Goal: Task Accomplishment & Management: Manage account settings

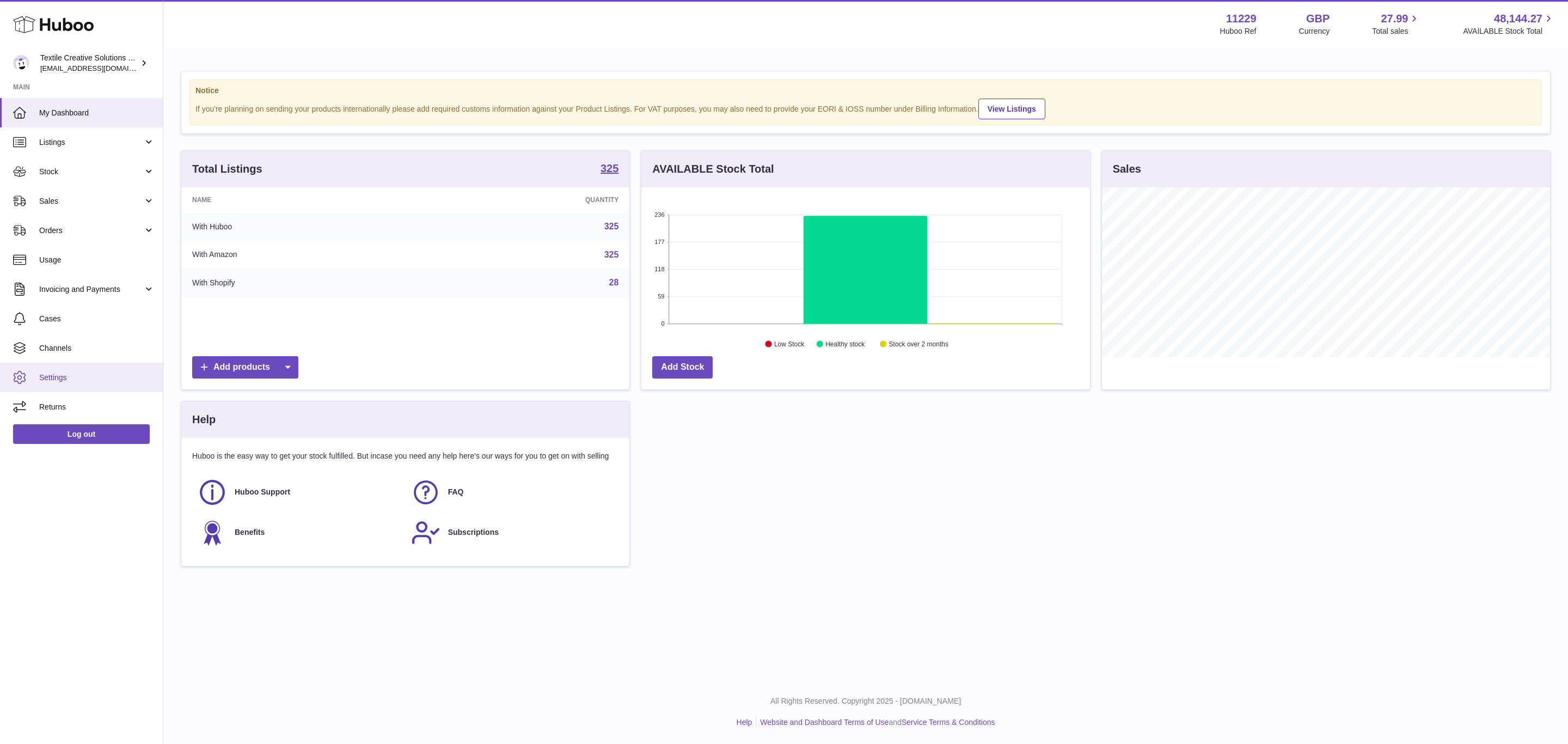
scroll to position [170, 448]
click at [98, 377] on span "Settings" at bounding box center [96, 377] width 116 height 11
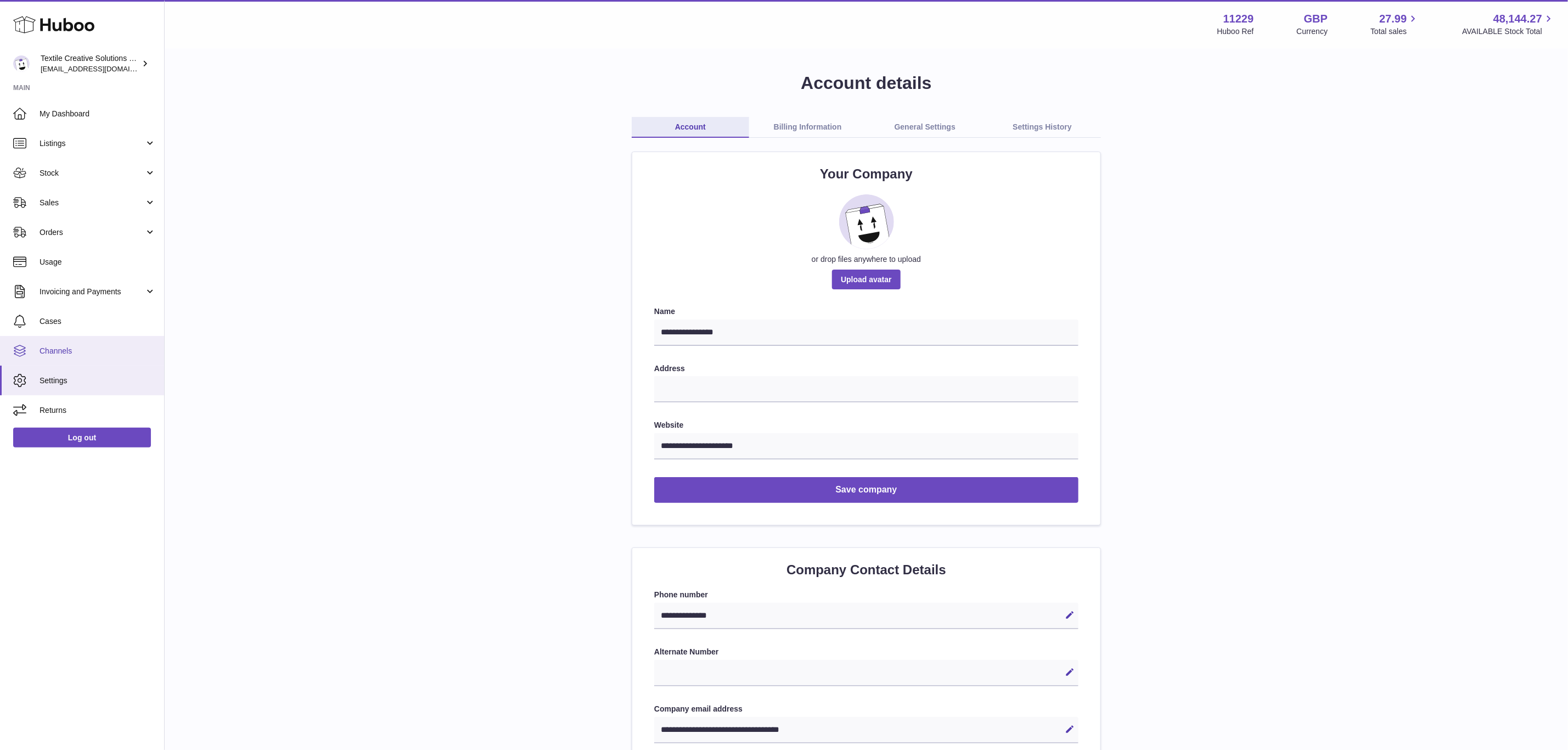
click at [78, 355] on span "Channels" at bounding box center [97, 351] width 117 height 11
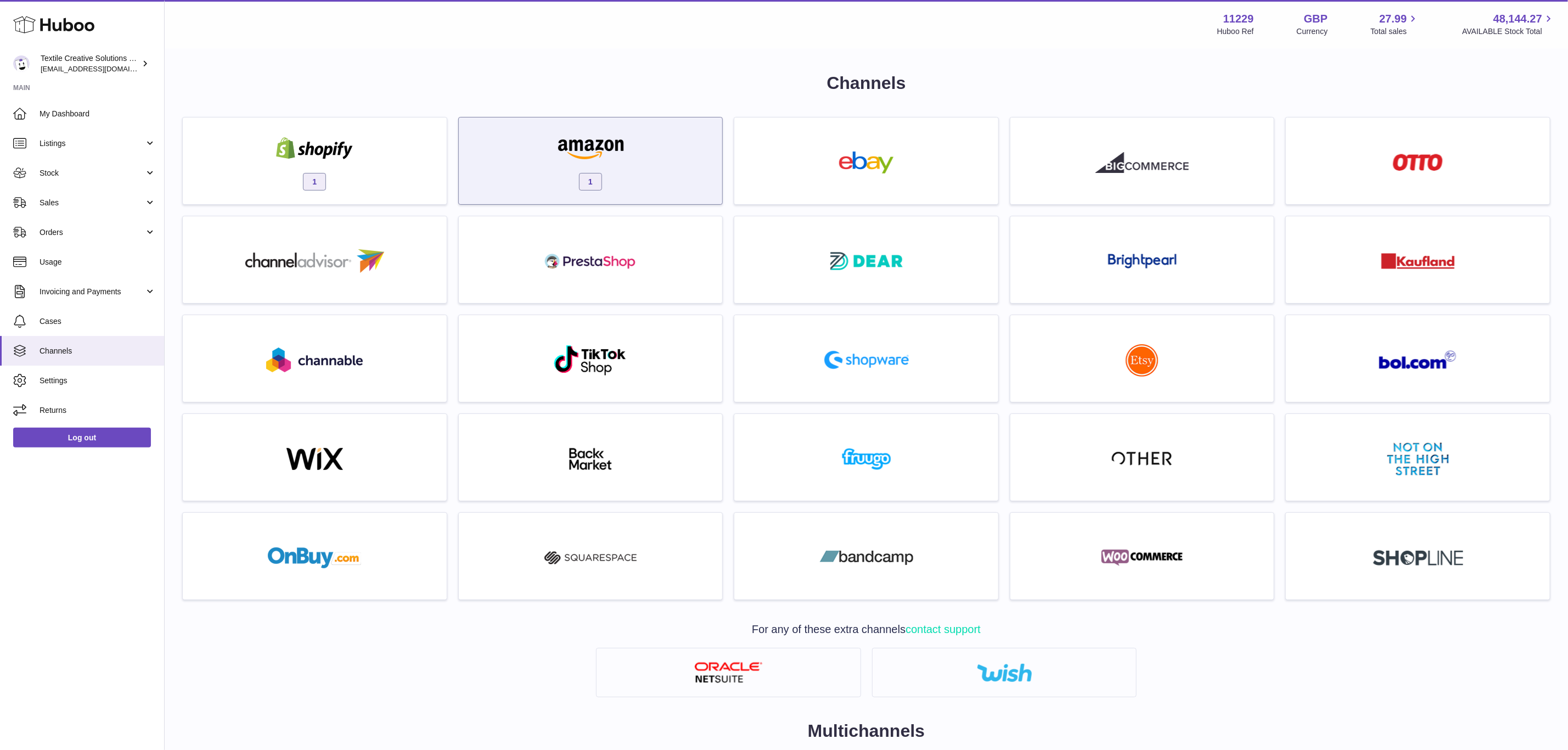
click at [597, 153] on img at bounding box center [590, 148] width 93 height 22
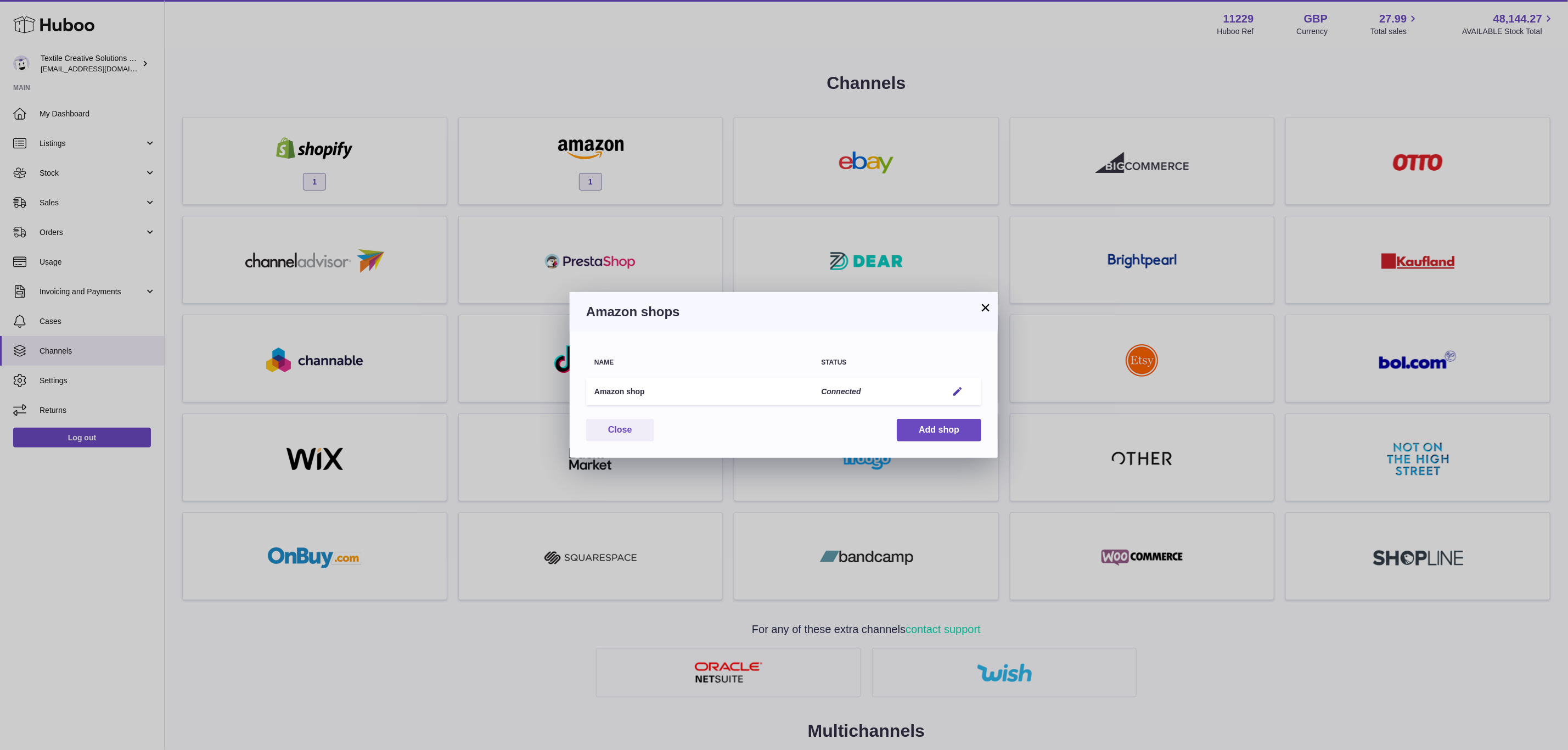
click at [672, 94] on div "× Amazon shops Name Status Amazon shop Connected Edit You have not connected sh…" at bounding box center [784, 375] width 1568 height 750
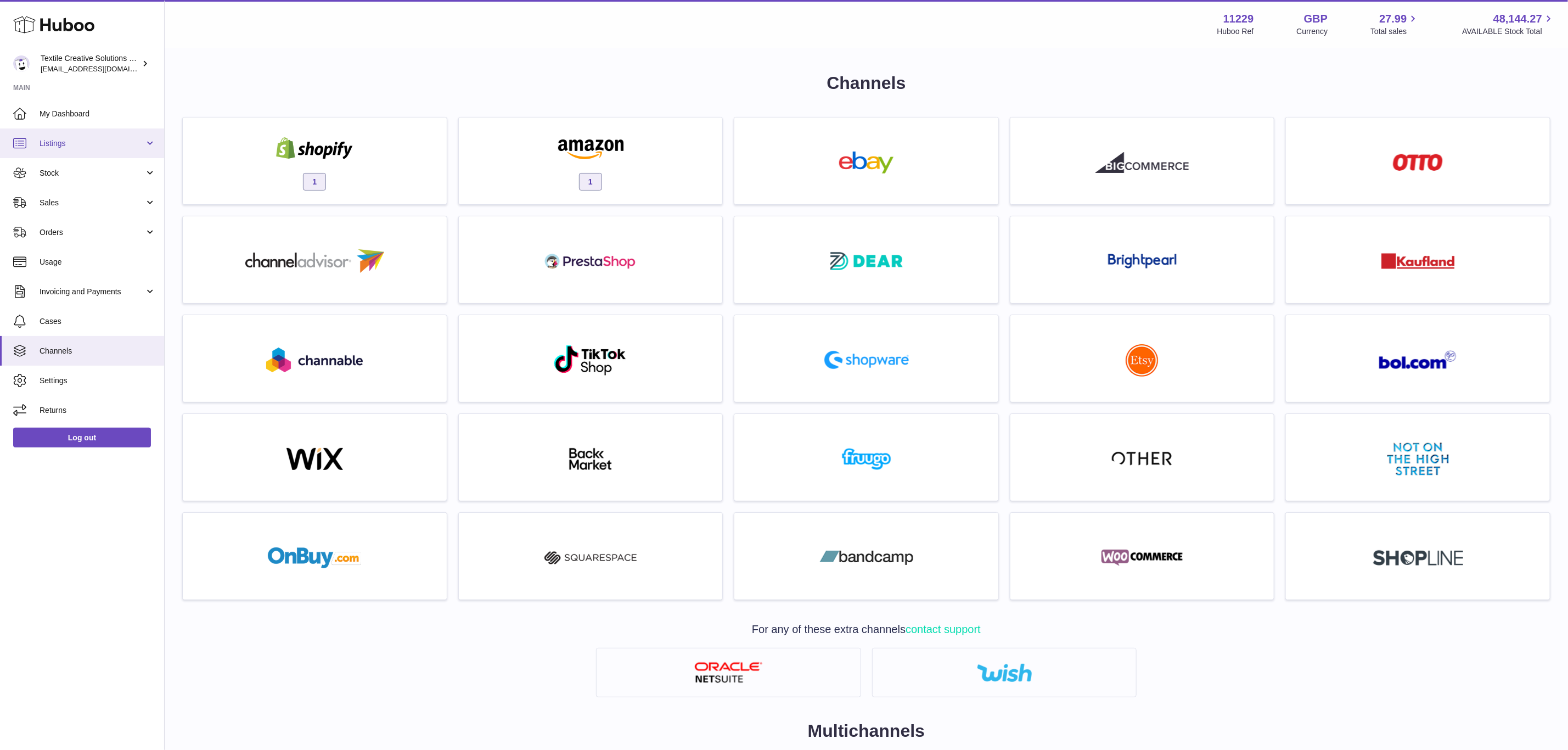
click at [85, 139] on span "Listings" at bounding box center [92, 143] width 105 height 11
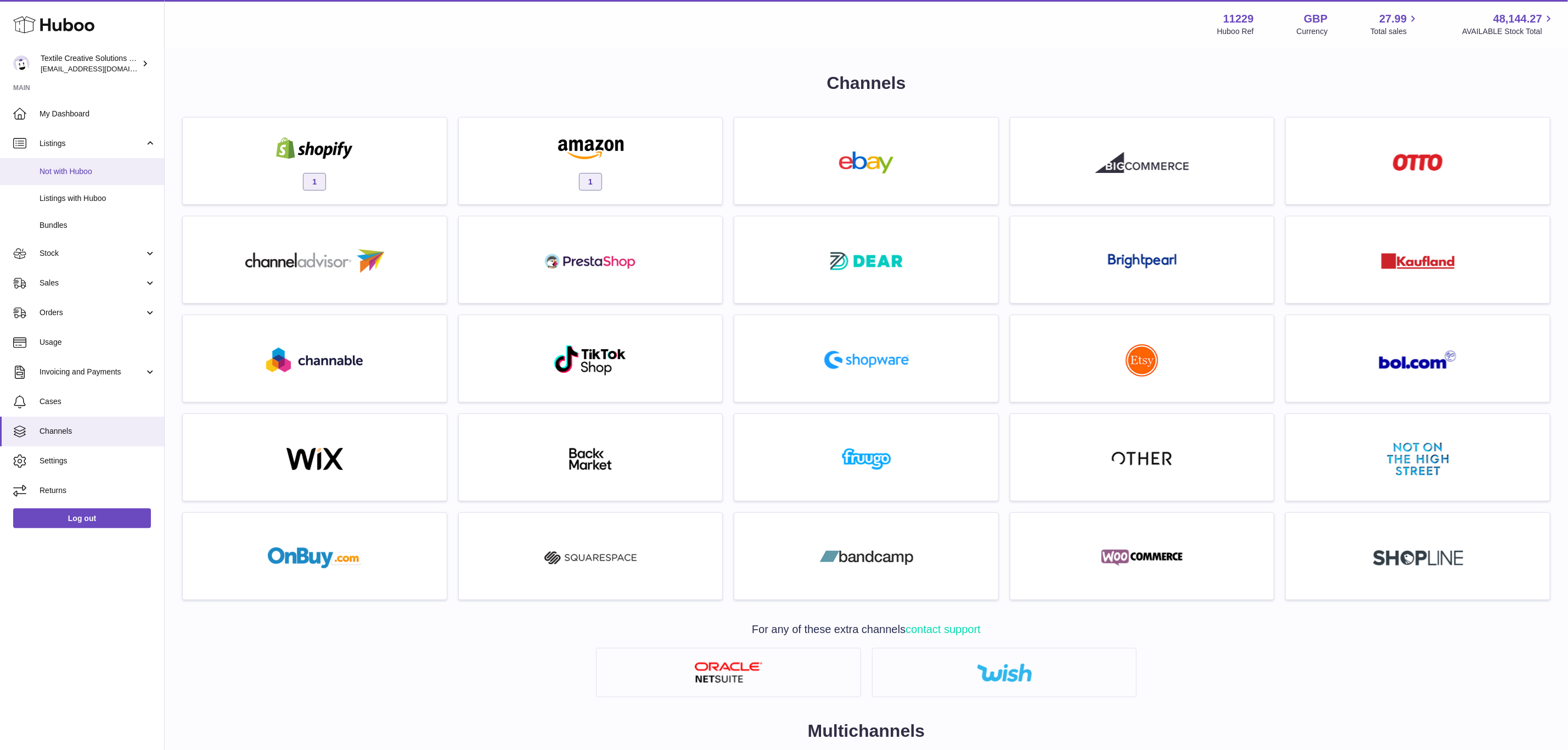
click at [83, 176] on link "Not with Huboo" at bounding box center [82, 171] width 164 height 27
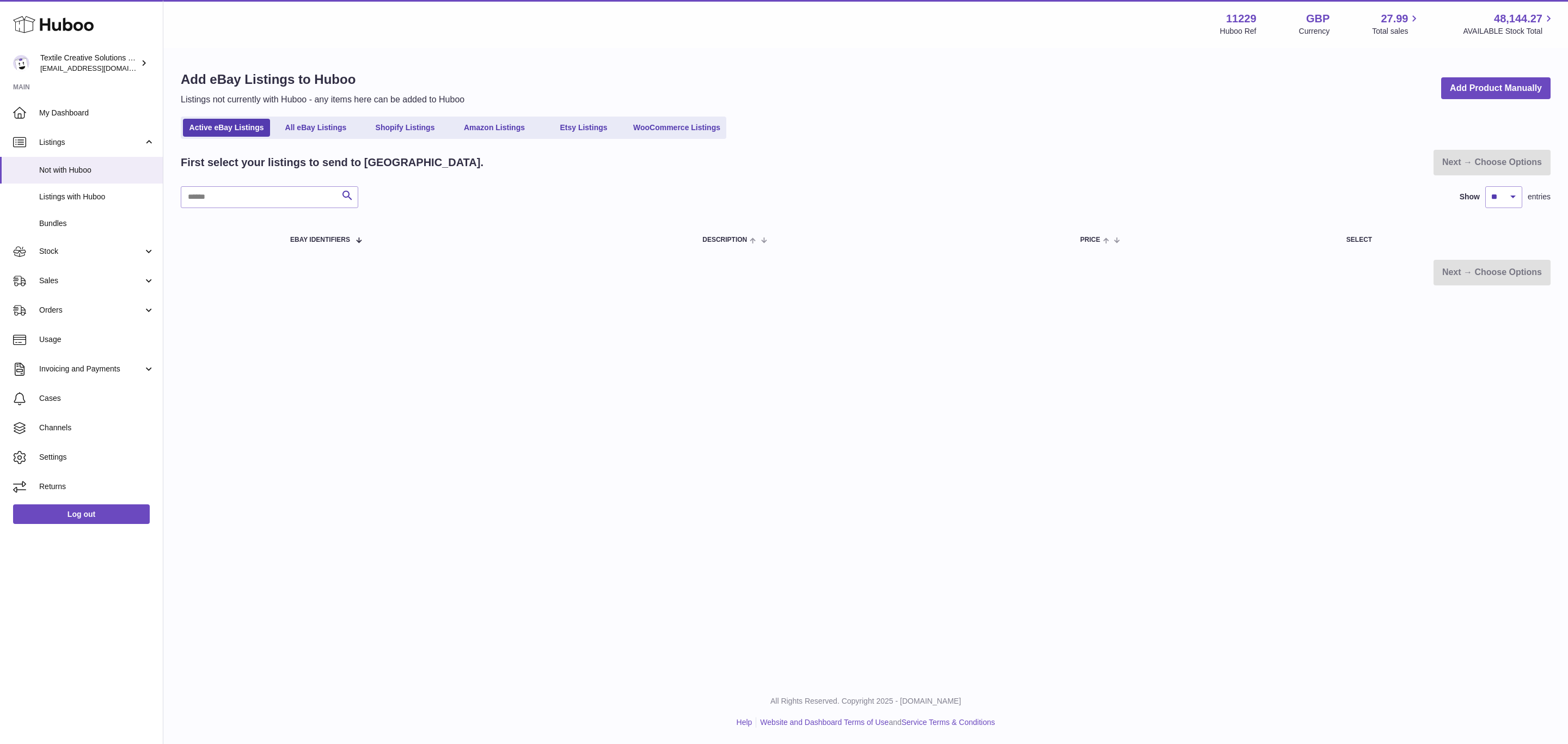
click at [74, 189] on link "Listings with Huboo" at bounding box center [81, 197] width 163 height 27
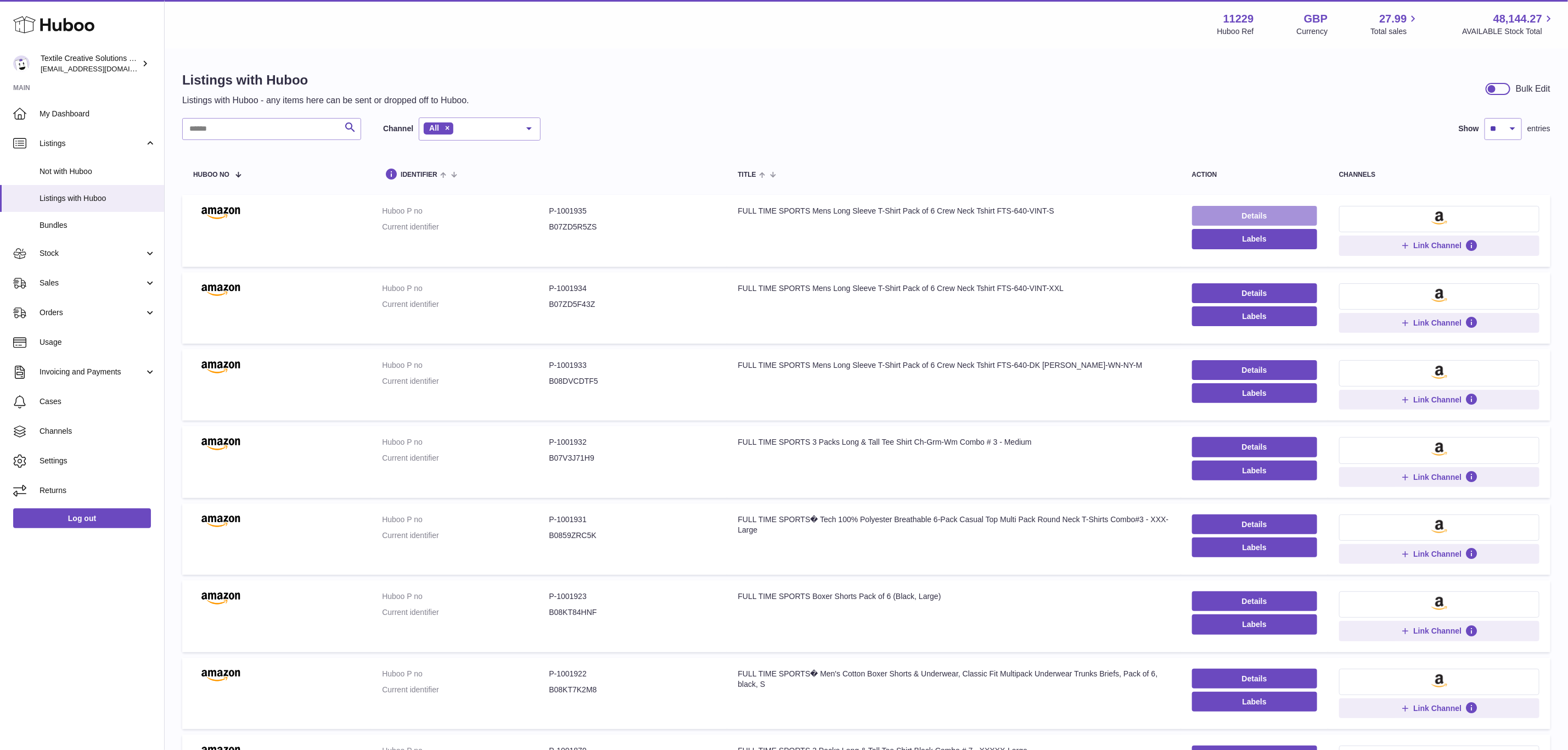
click at [1230, 223] on link "Details" at bounding box center [1254, 216] width 125 height 20
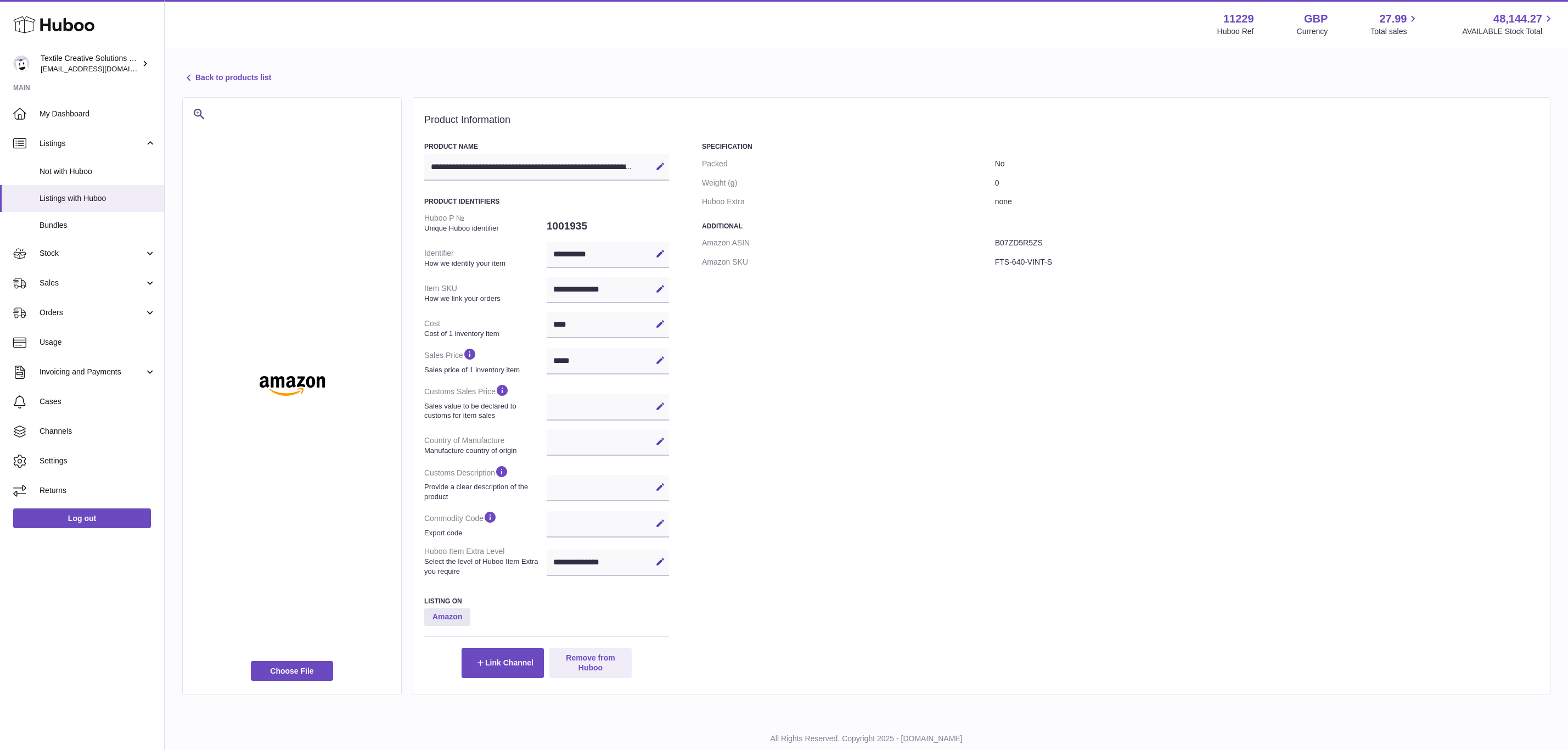
select select
select select "****"
